Goal: Task Accomplishment & Management: Use online tool/utility

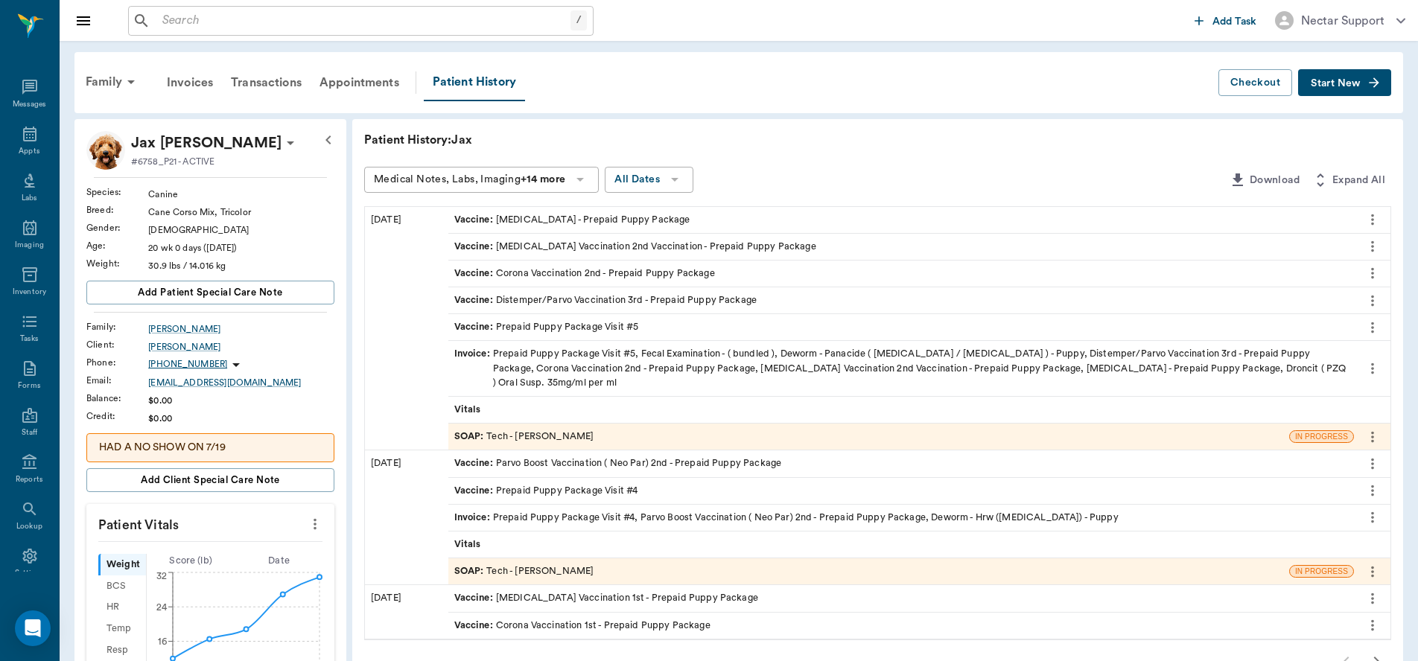
click at [533, 309] on div "Vaccine : Distemper/Parvo Vaccination 3rd - Prepaid Puppy Package" at bounding box center [901, 301] width 906 height 26
click at [1375, 217] on icon "more" at bounding box center [1373, 220] width 16 height 18
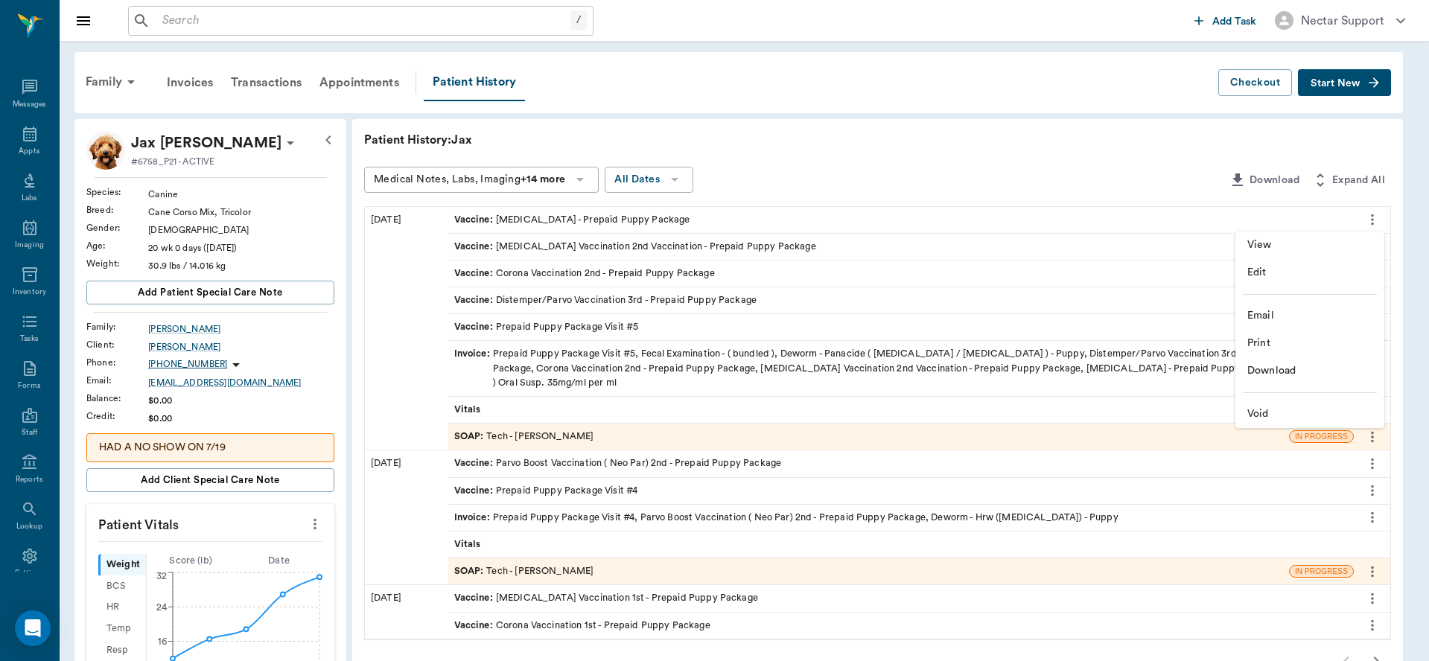
click at [1293, 235] on li "View" at bounding box center [1310, 246] width 149 height 28
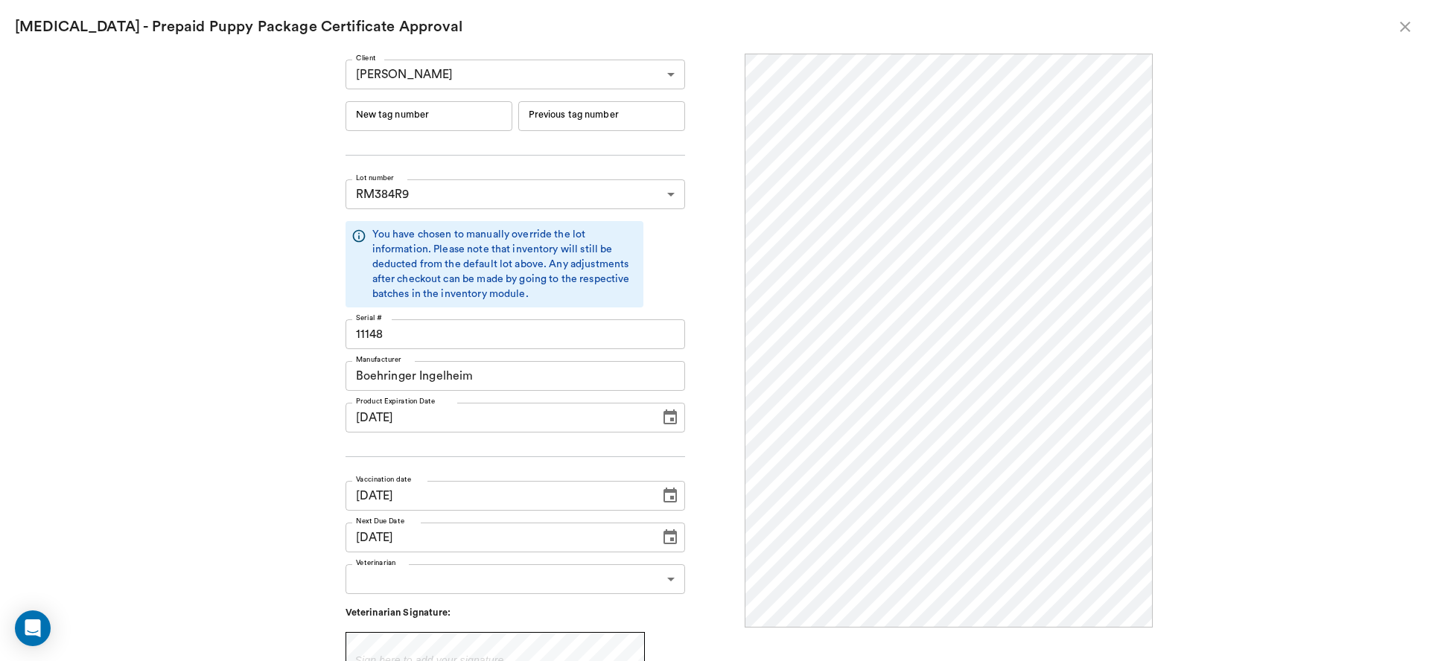
click at [1398, 30] on icon "close" at bounding box center [1406, 27] width 18 height 18
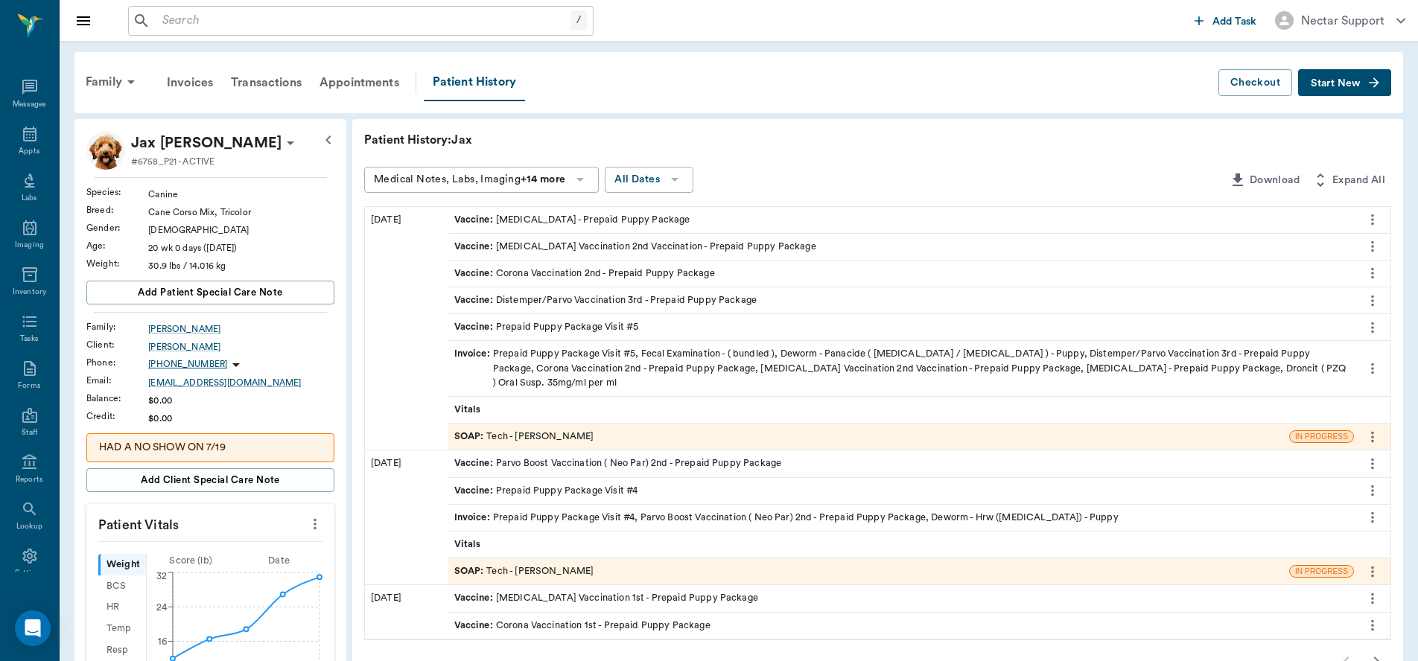
click at [554, 430] on div "SOAP : Tech - [PERSON_NAME]" at bounding box center [868, 437] width 841 height 26
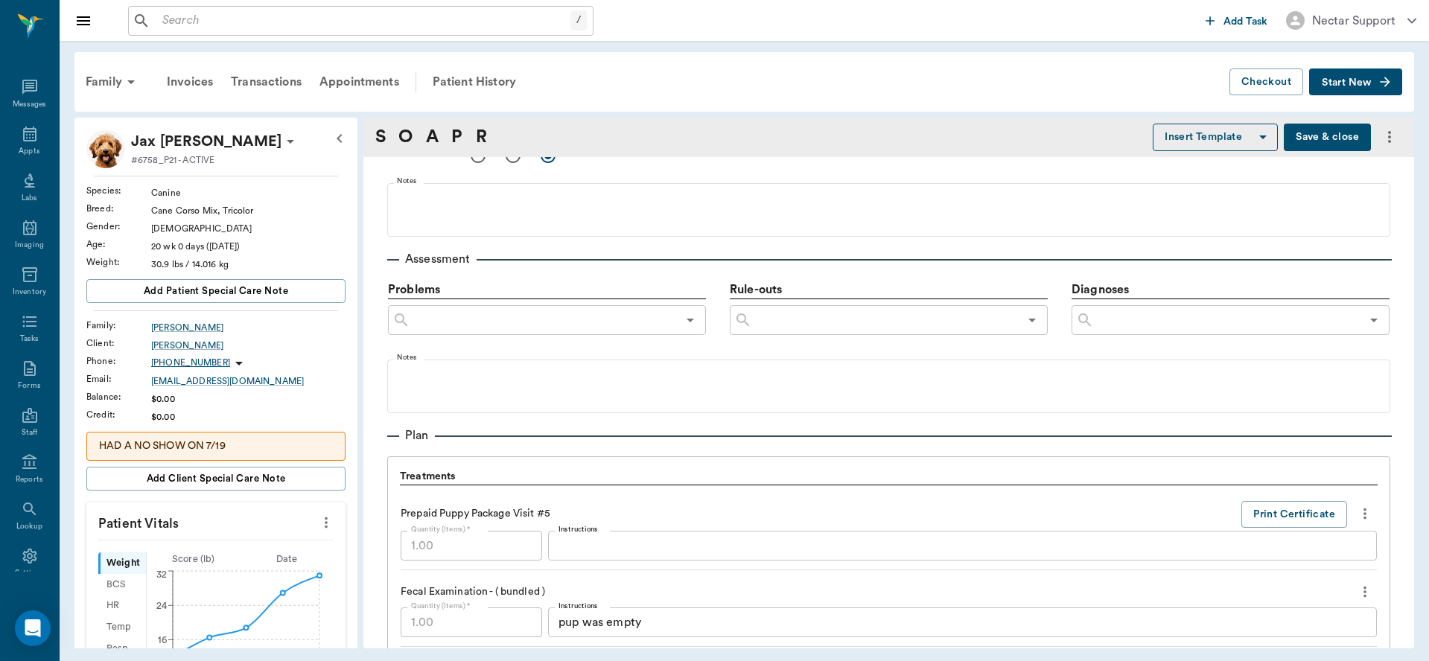
type input "63ec2e7e52e12b0ba117b124"
type input "65d2be4f46e3a538d89b8c1a"
type textarea "5TH VISIT- 3RD SET -[PERSON_NAME]"
type input "[DATE]"
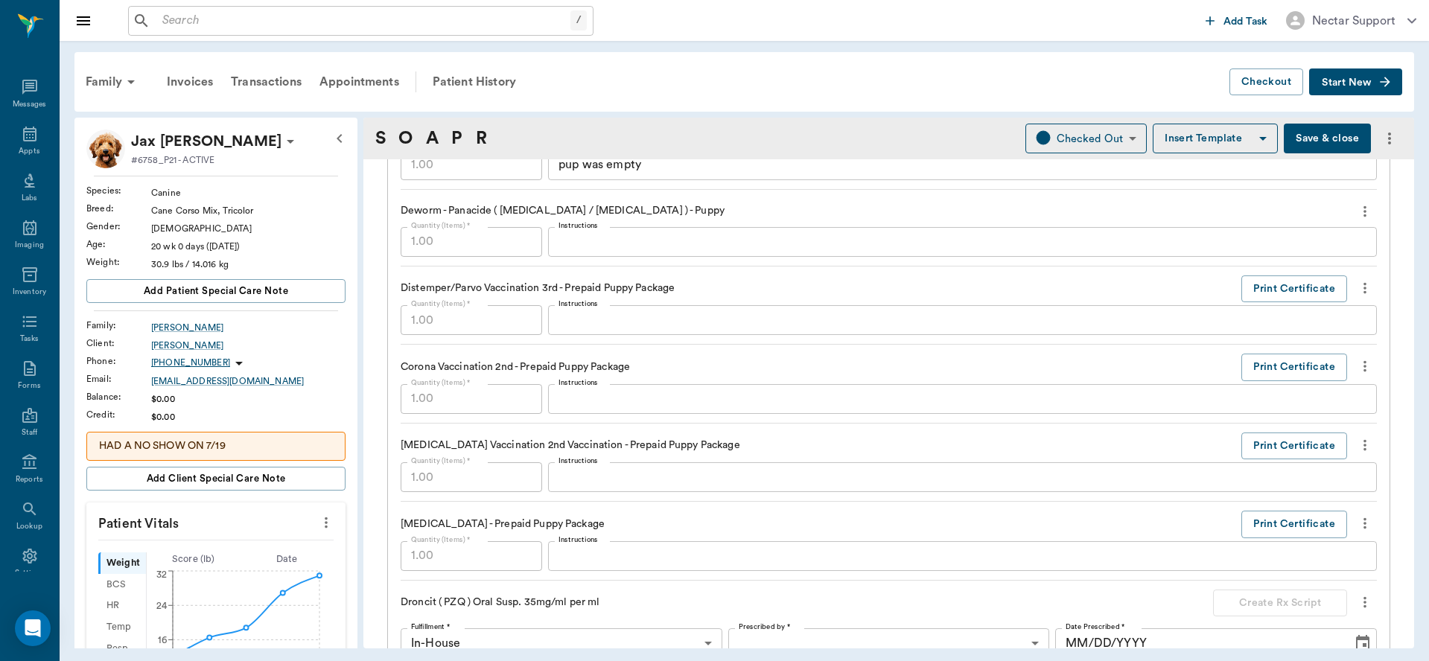
scroll to position [1239, 0]
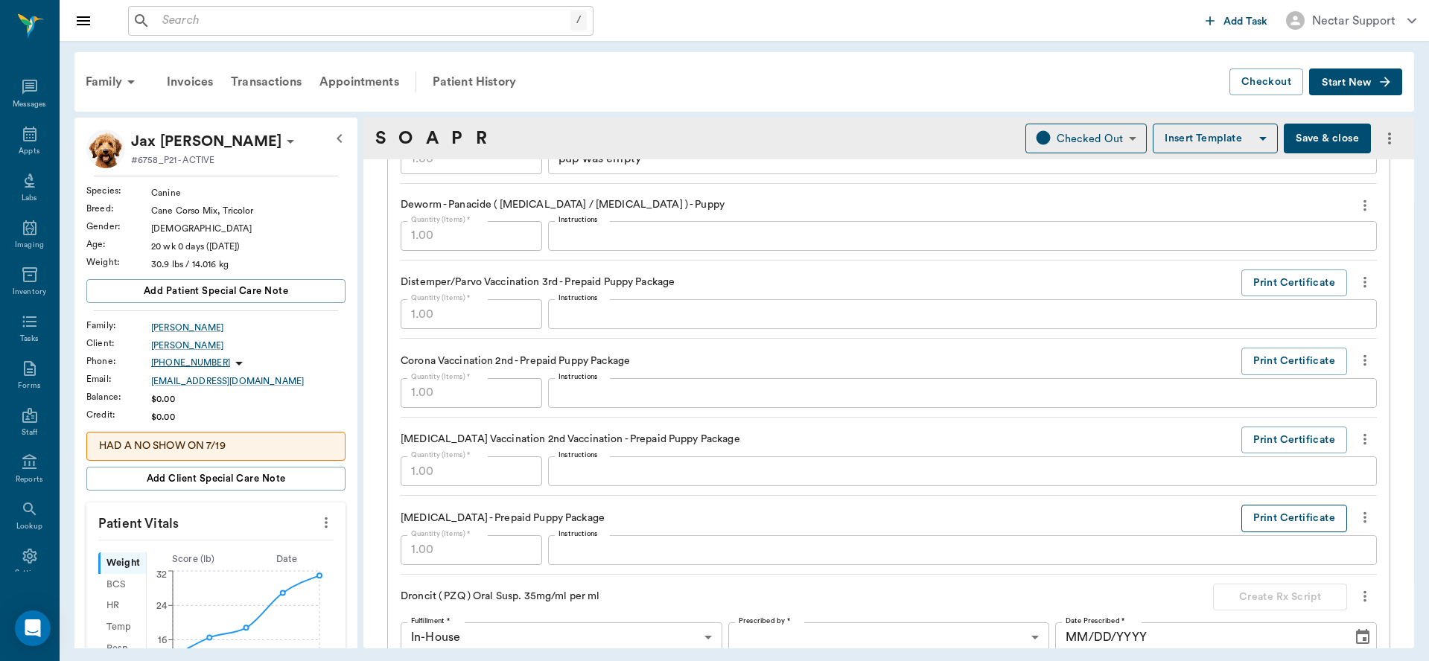
click at [1284, 522] on button "Print Certificate" at bounding box center [1295, 519] width 106 height 28
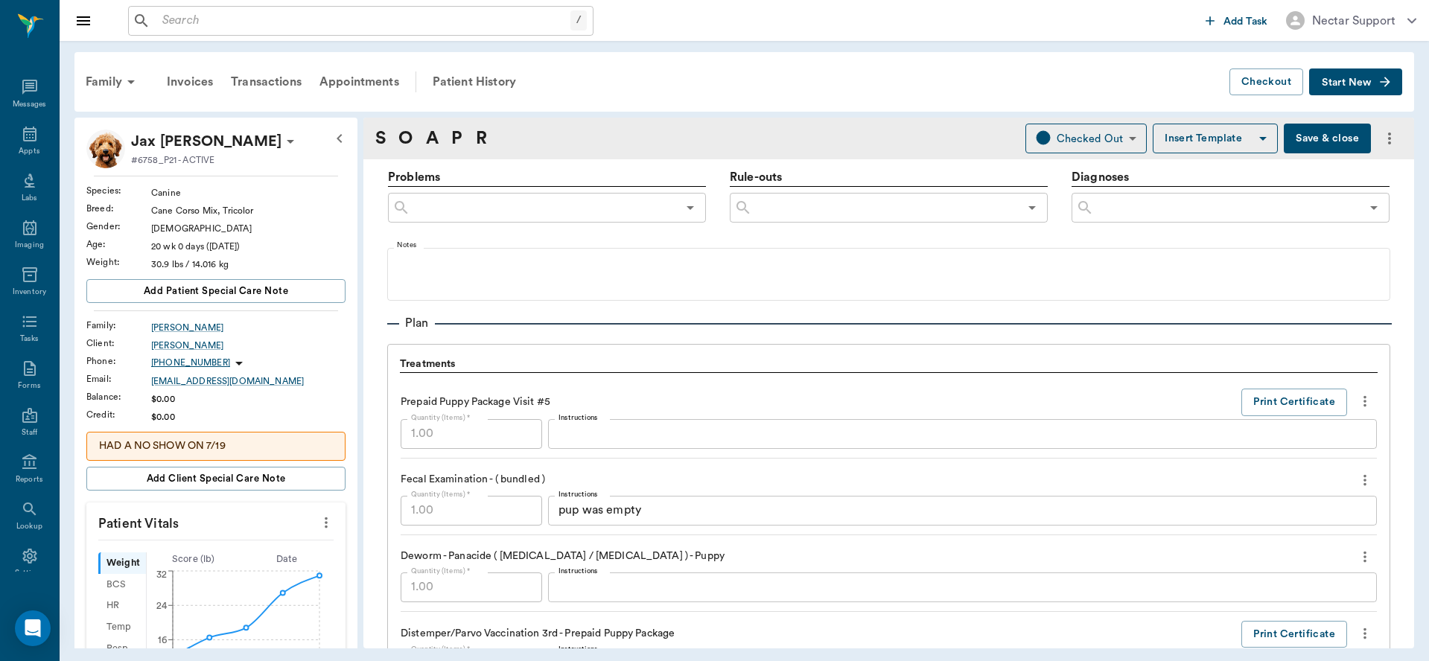
scroll to position [722, 0]
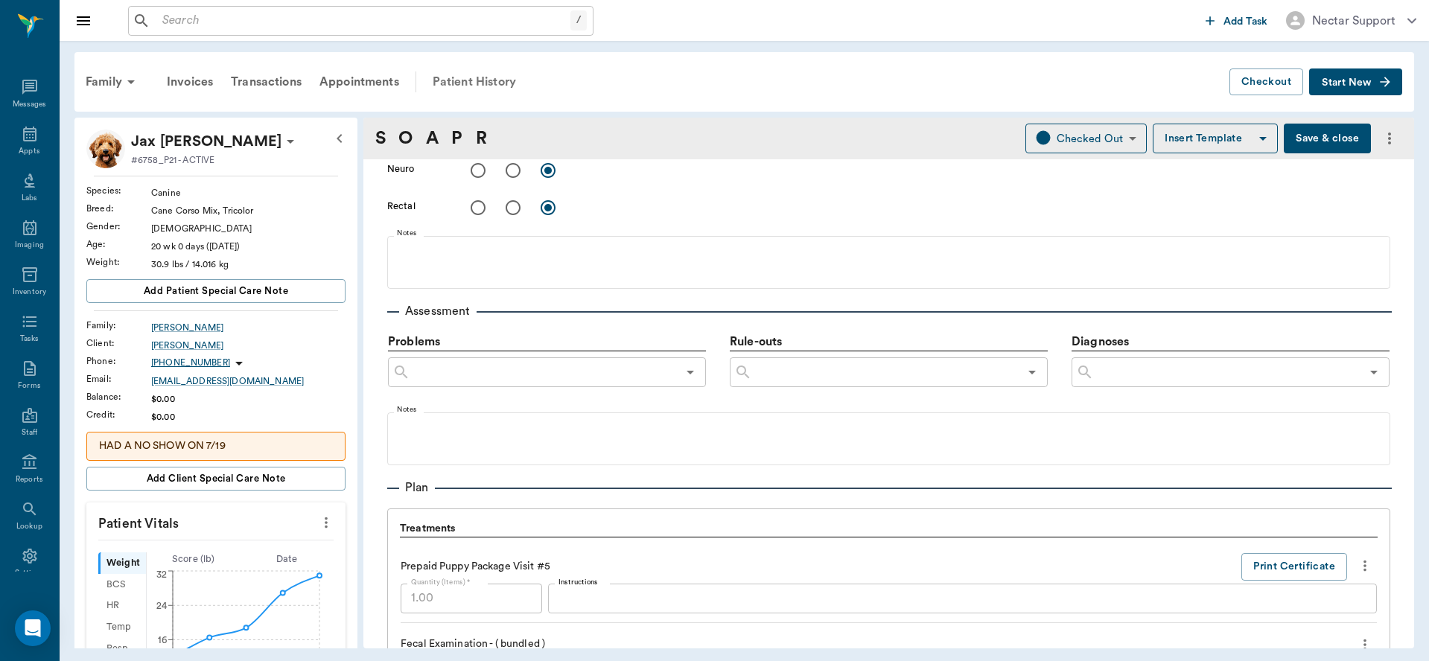
click at [485, 83] on div "Patient History" at bounding box center [474, 82] width 101 height 36
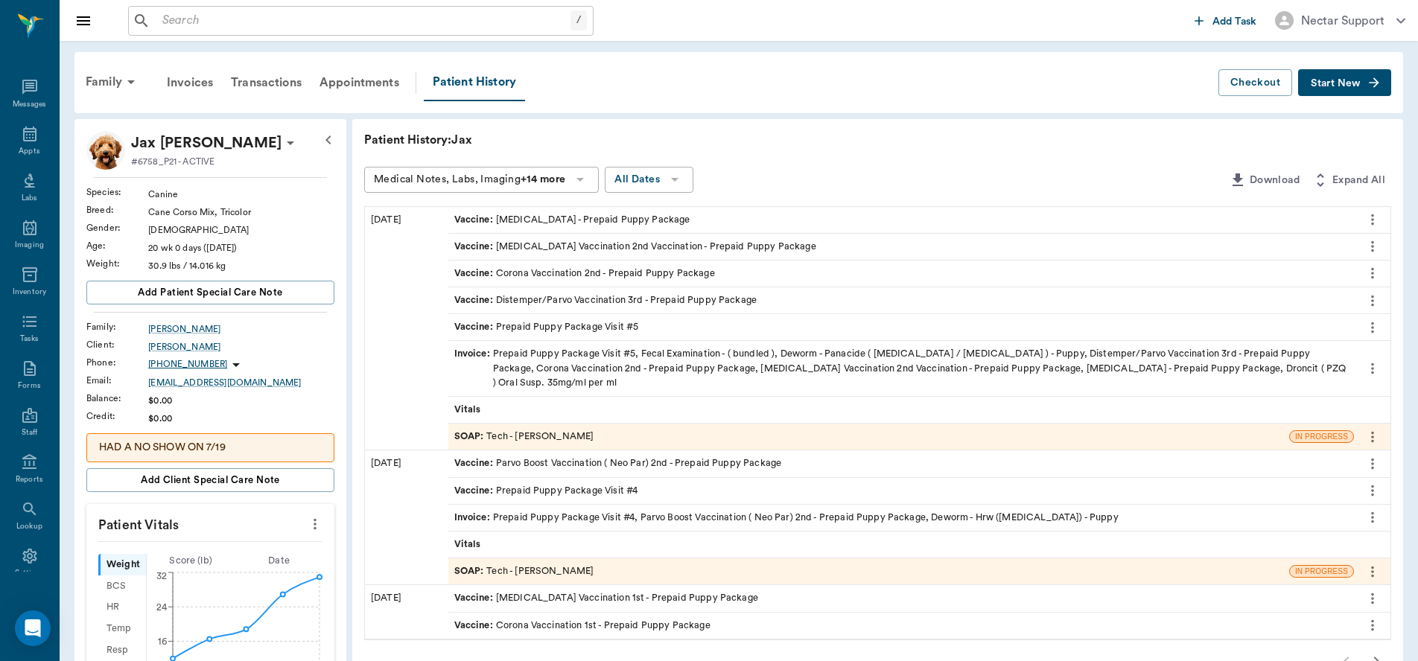
click at [1371, 298] on icon "more" at bounding box center [1373, 301] width 16 height 18
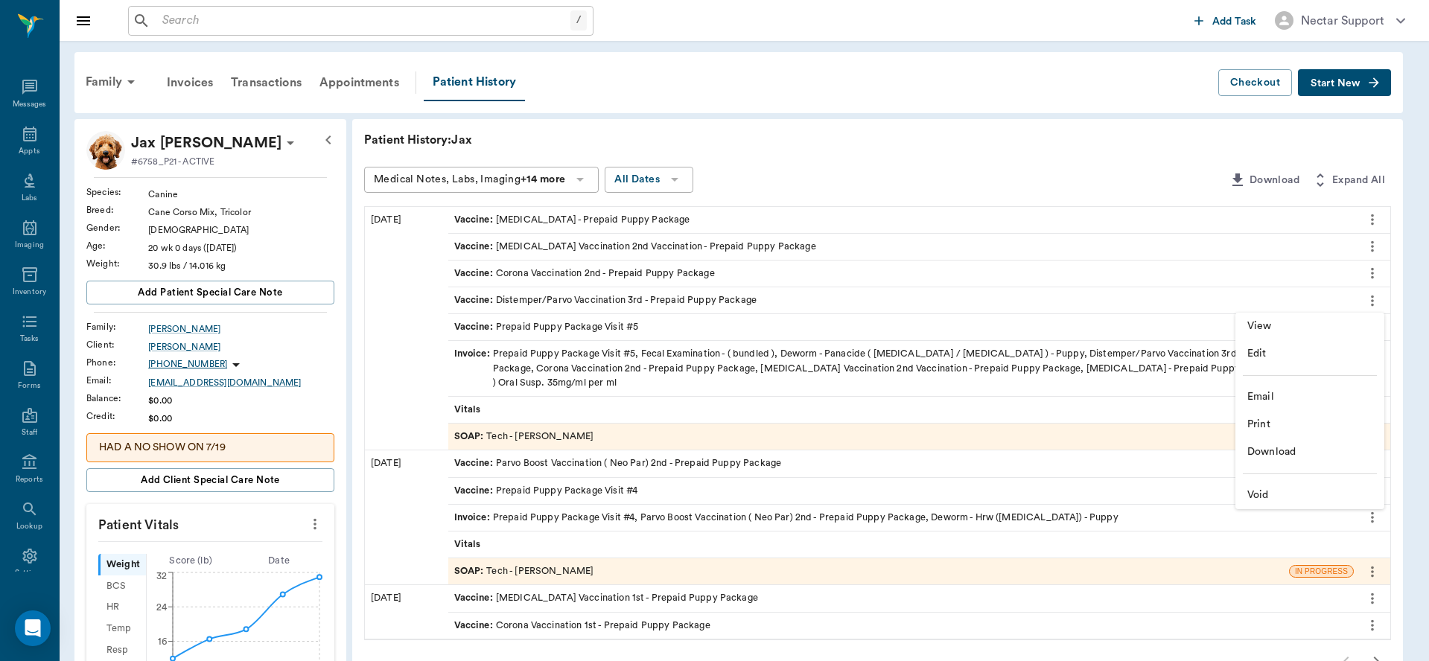
click at [1348, 329] on span "View" at bounding box center [1310, 327] width 125 height 16
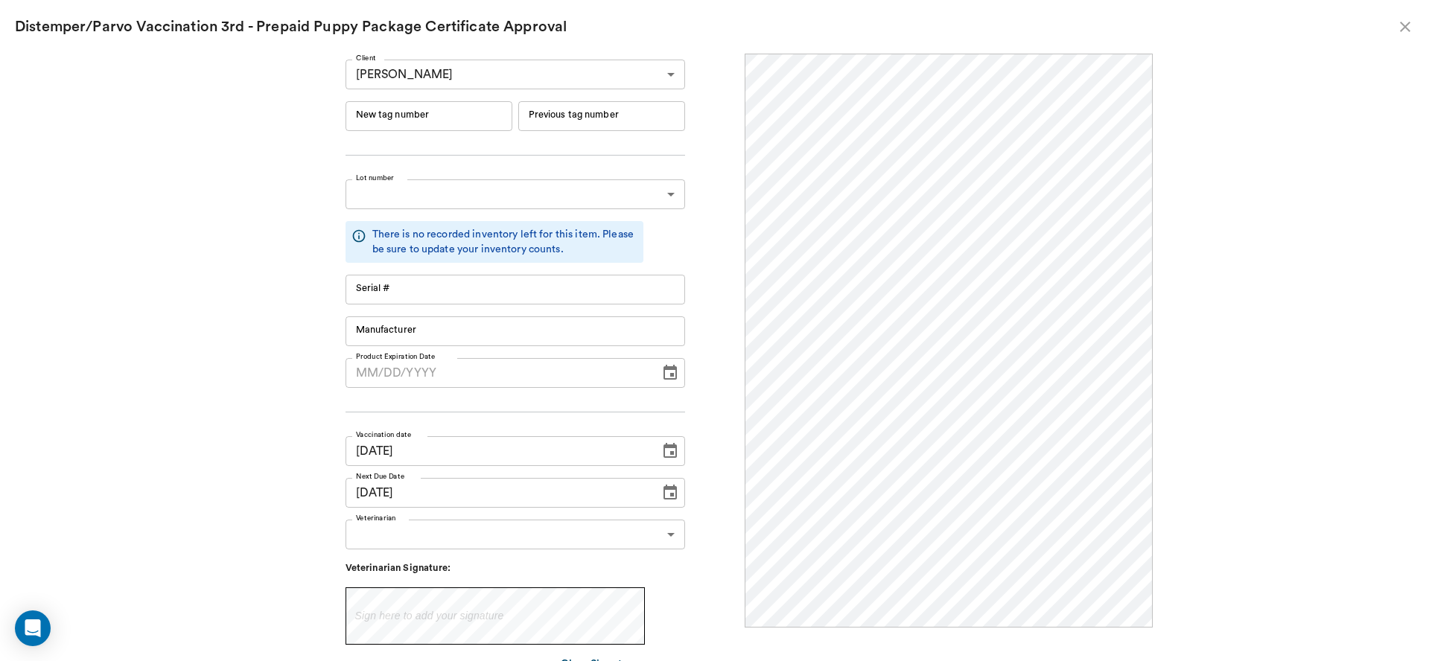
click at [1403, 16] on Preview "Distemper/Parvo Vaccination 3rd - Prepaid Puppy Package Certificate Approval" at bounding box center [714, 27] width 1429 height 54
click at [1397, 24] on icon "close" at bounding box center [1406, 27] width 18 height 18
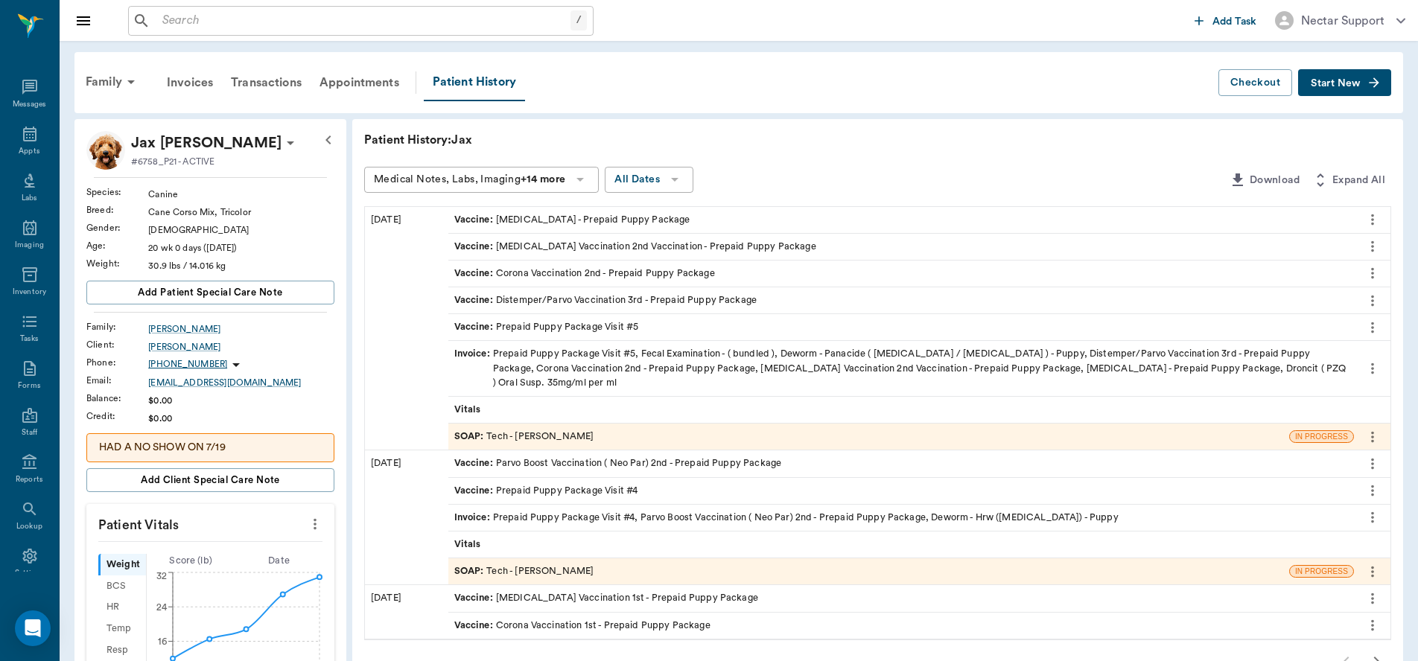
click at [1367, 214] on icon "more" at bounding box center [1373, 220] width 16 height 18
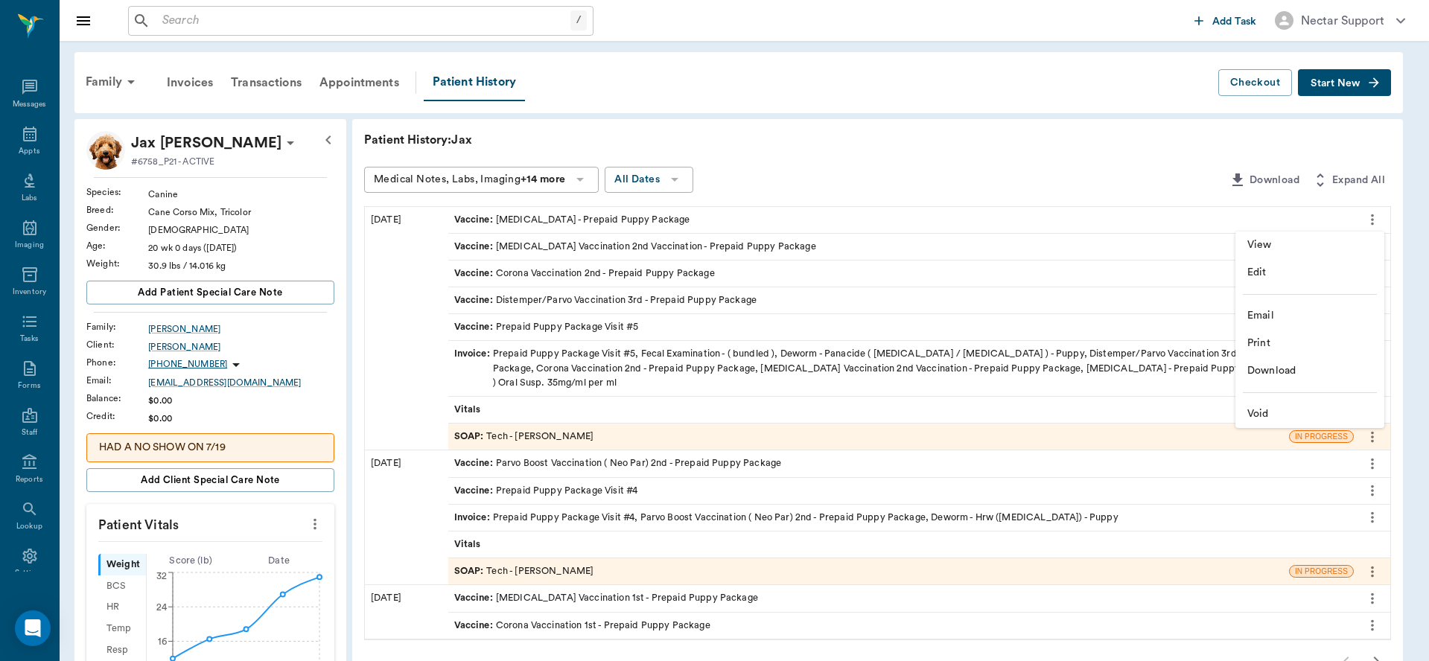
click at [1310, 239] on span "View" at bounding box center [1310, 246] width 125 height 16
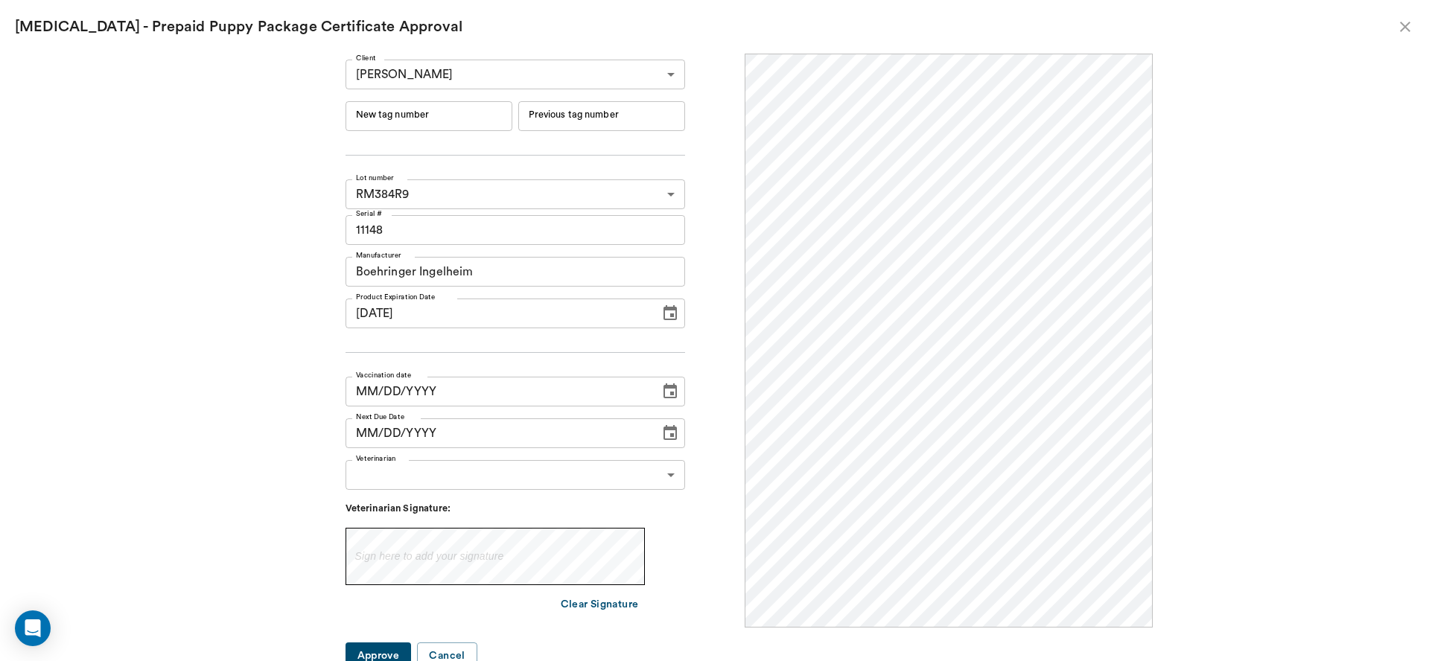
click at [1401, 27] on icon "close" at bounding box center [1406, 27] width 18 height 18
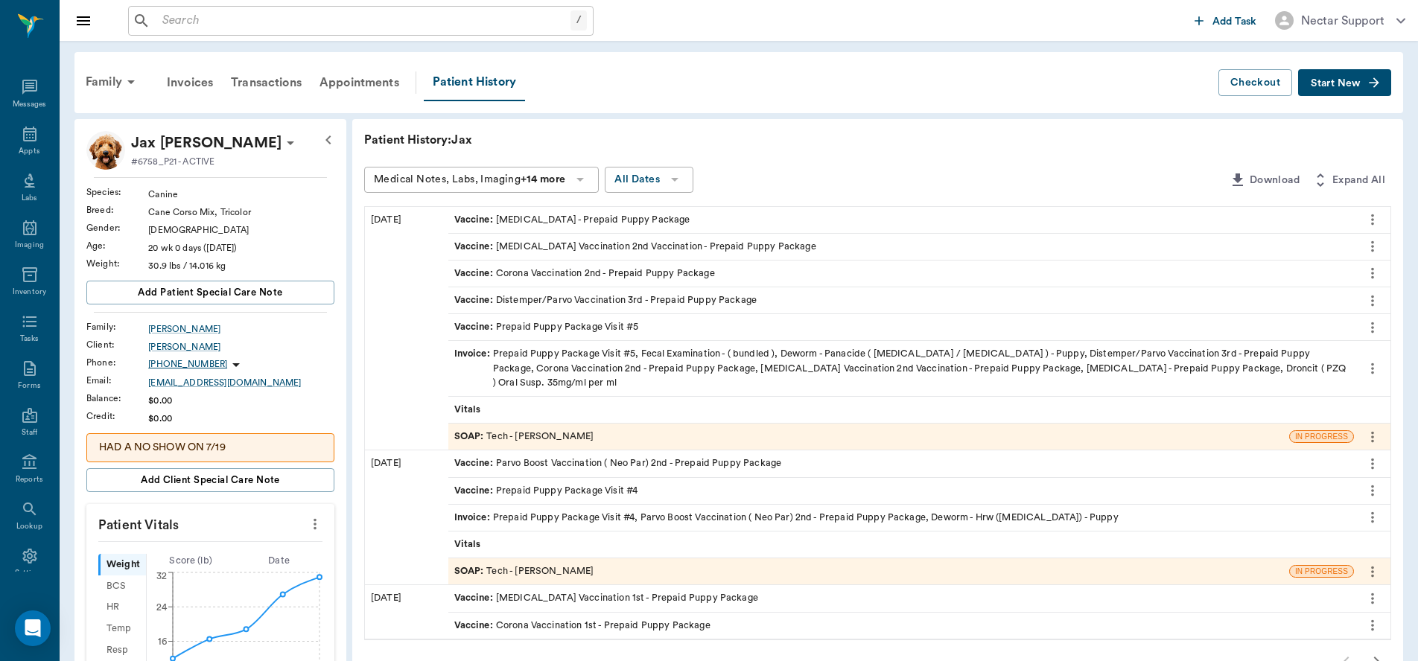
click at [527, 440] on div "SOAP : Tech - [PERSON_NAME]" at bounding box center [524, 437] width 140 height 14
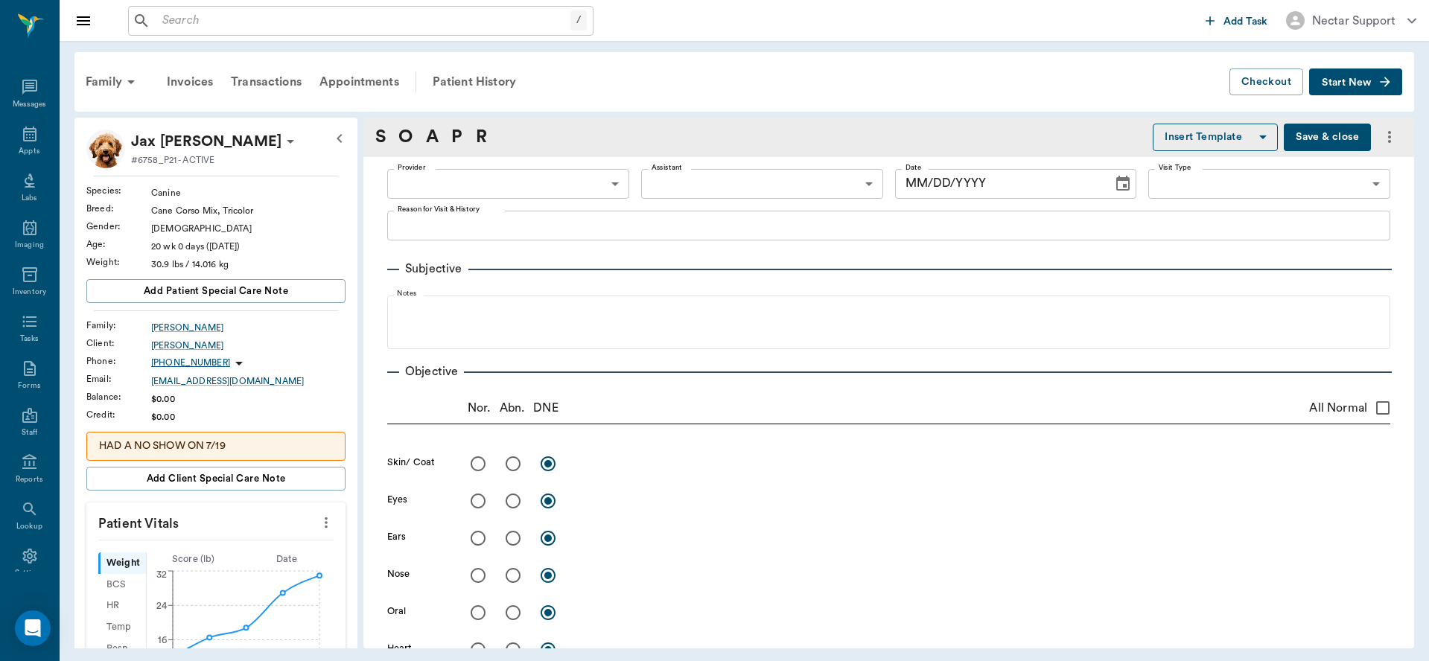
type input "63ec2e7e52e12b0ba117b124"
type input "65d2be4f46e3a538d89b8c1a"
type textarea "5TH VISIT- 3RD SET -[PERSON_NAME]"
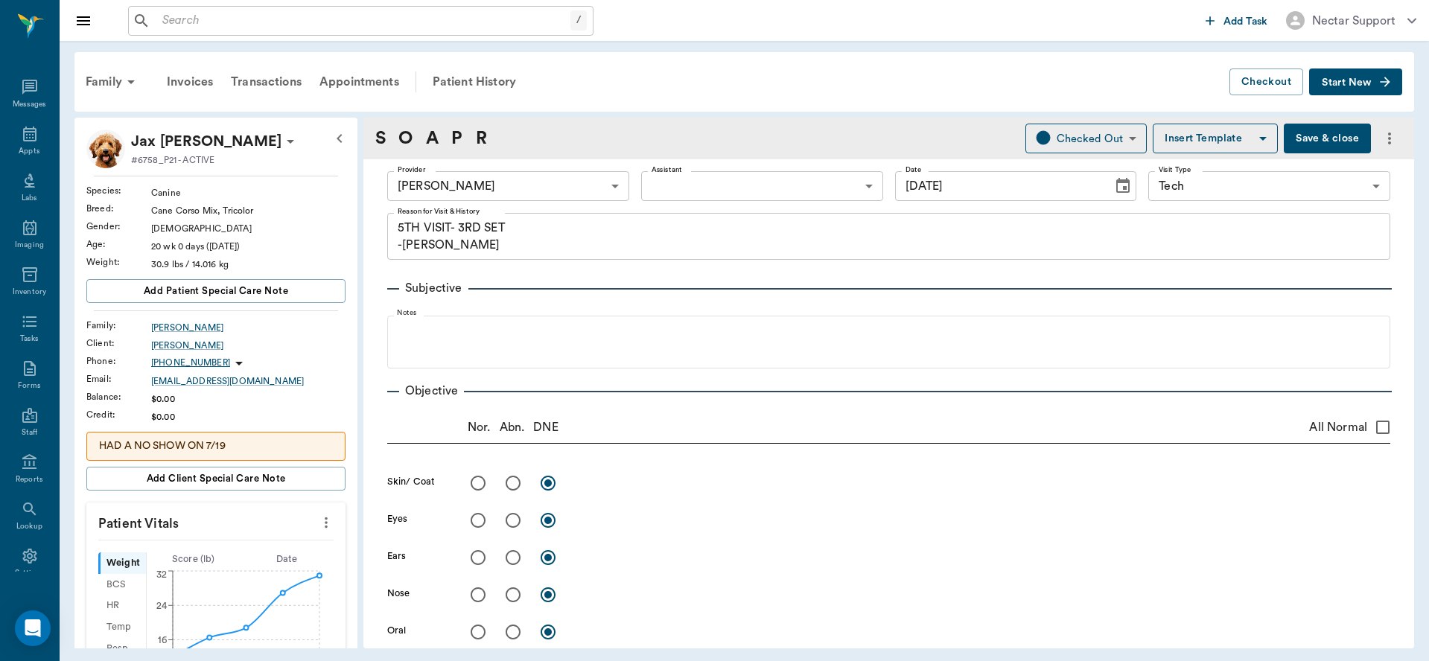
type input "[DATE]"
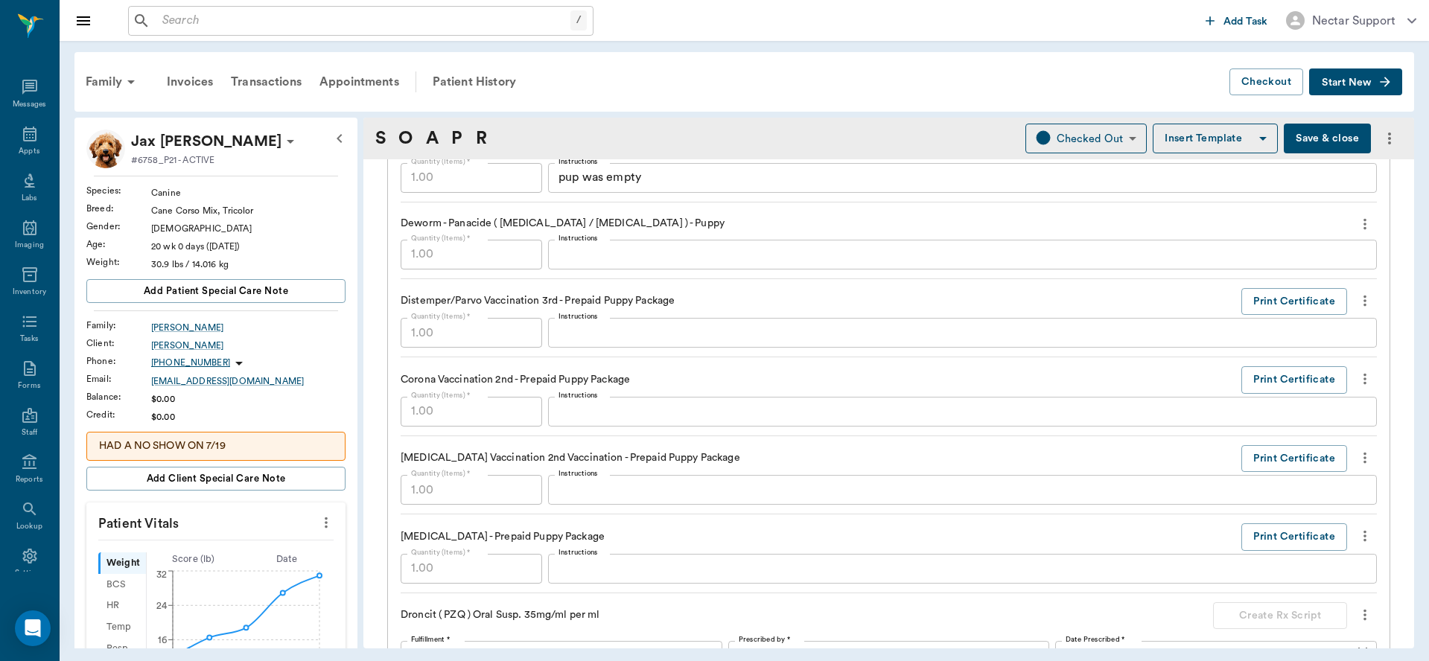
scroll to position [1221, 0]
click at [1270, 543] on button "Print Certificate" at bounding box center [1295, 537] width 106 height 28
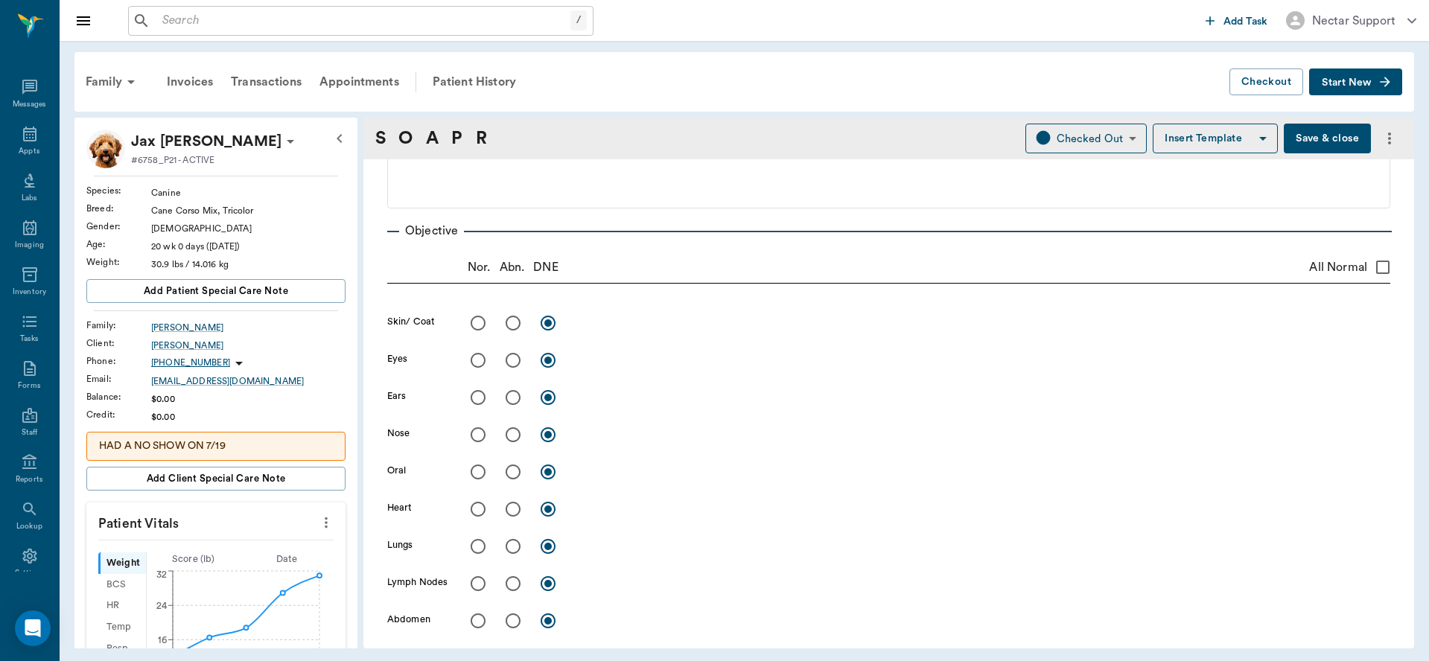
scroll to position [0, 0]
